Goal: Navigation & Orientation: Find specific page/section

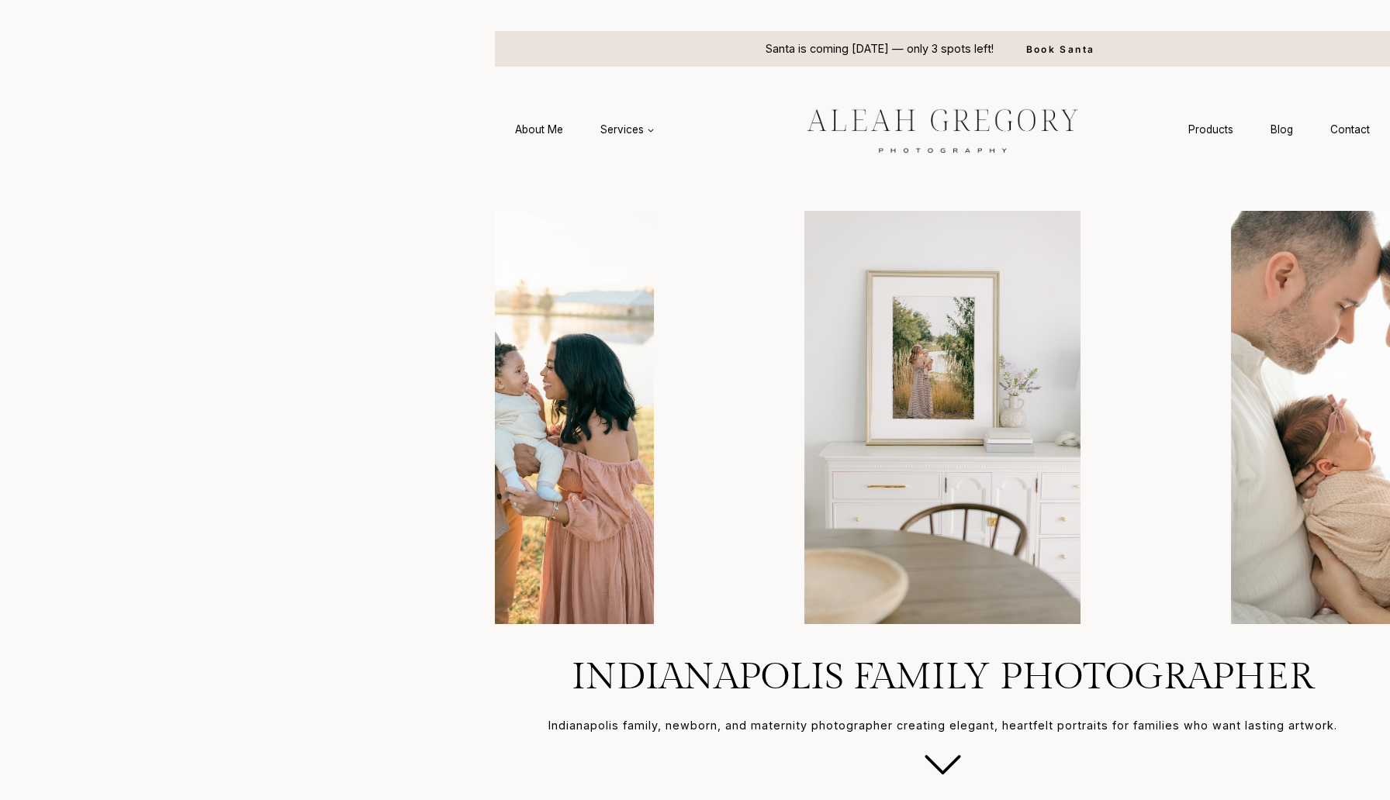
drag, startPoint x: 266, startPoint y: 167, endPoint x: 482, endPoint y: 167, distance: 215.6
click at [0, 0] on headings-map at bounding box center [0, 0] width 0 height 0
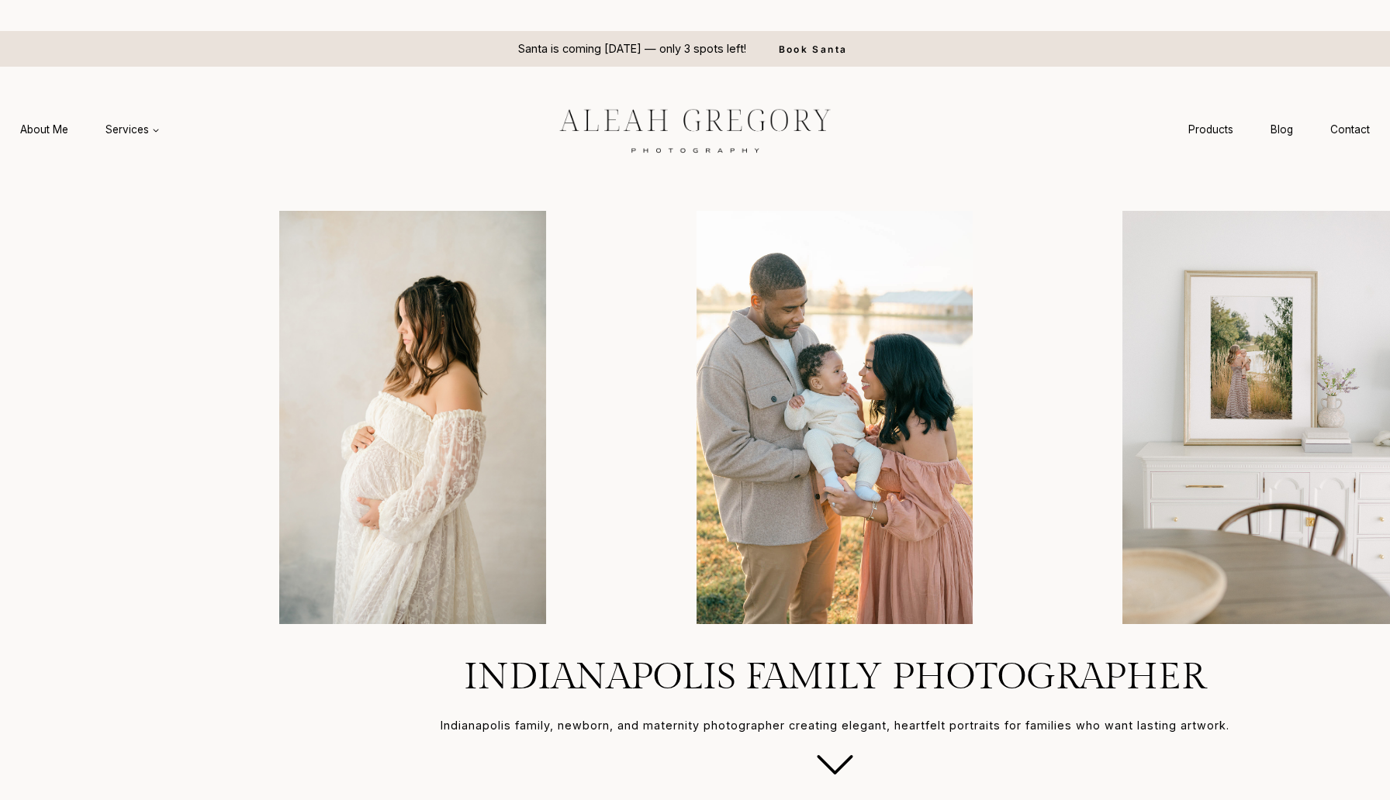
click at [0, 0] on headings-map at bounding box center [0, 0] width 0 height 0
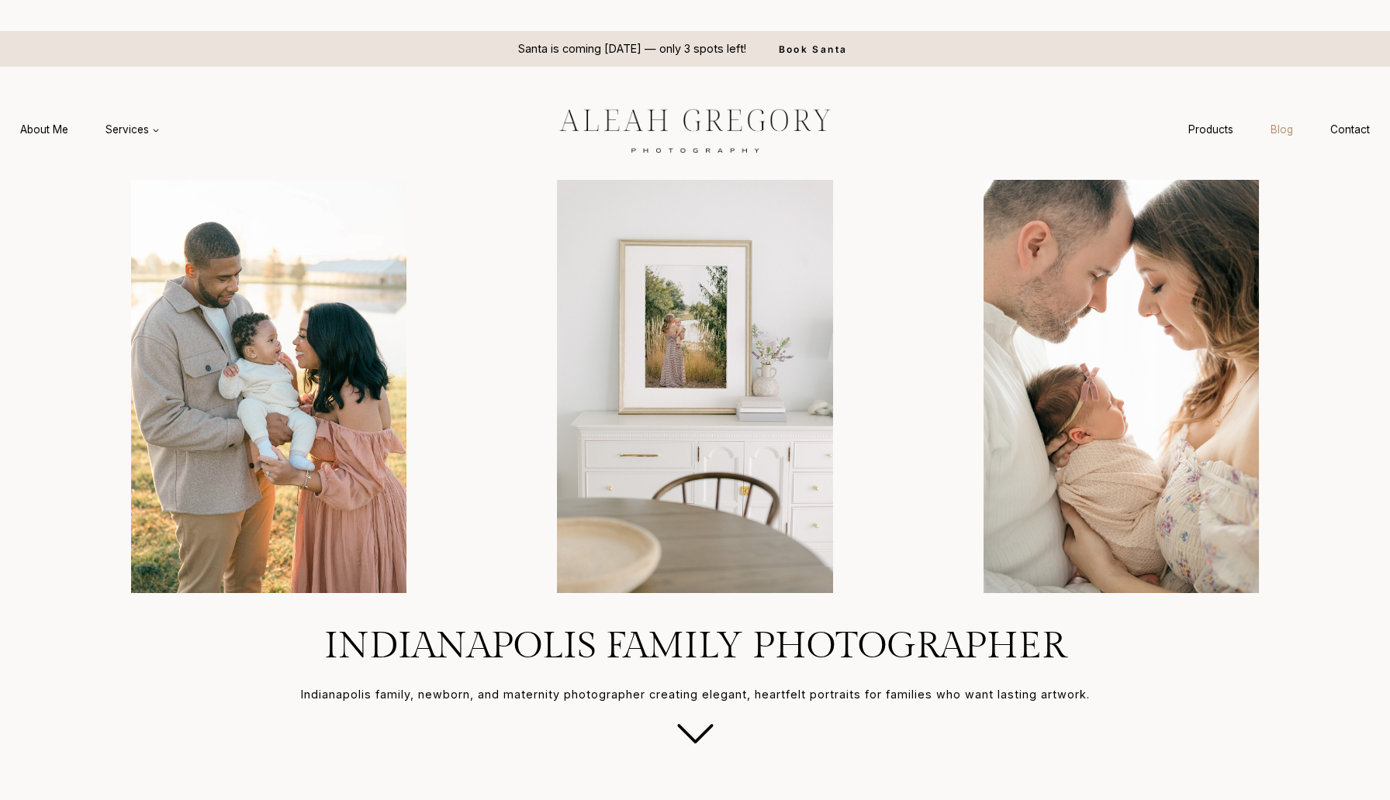
click at [1266, 122] on link "Blog" at bounding box center [1282, 130] width 60 height 29
